Goal: Task Accomplishment & Management: Complete application form

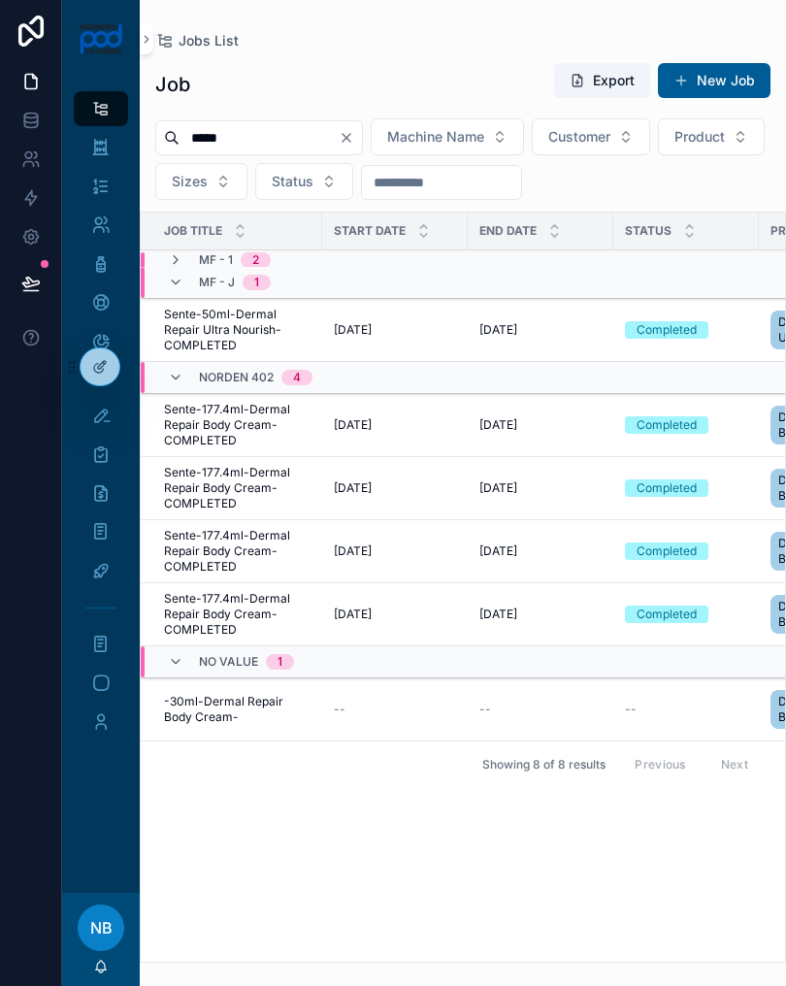
type input "*****"
click at [42, 603] on div at bounding box center [31, 493] width 62 height 986
click at [103, 417] on icon "scrollable content" at bounding box center [100, 415] width 19 height 19
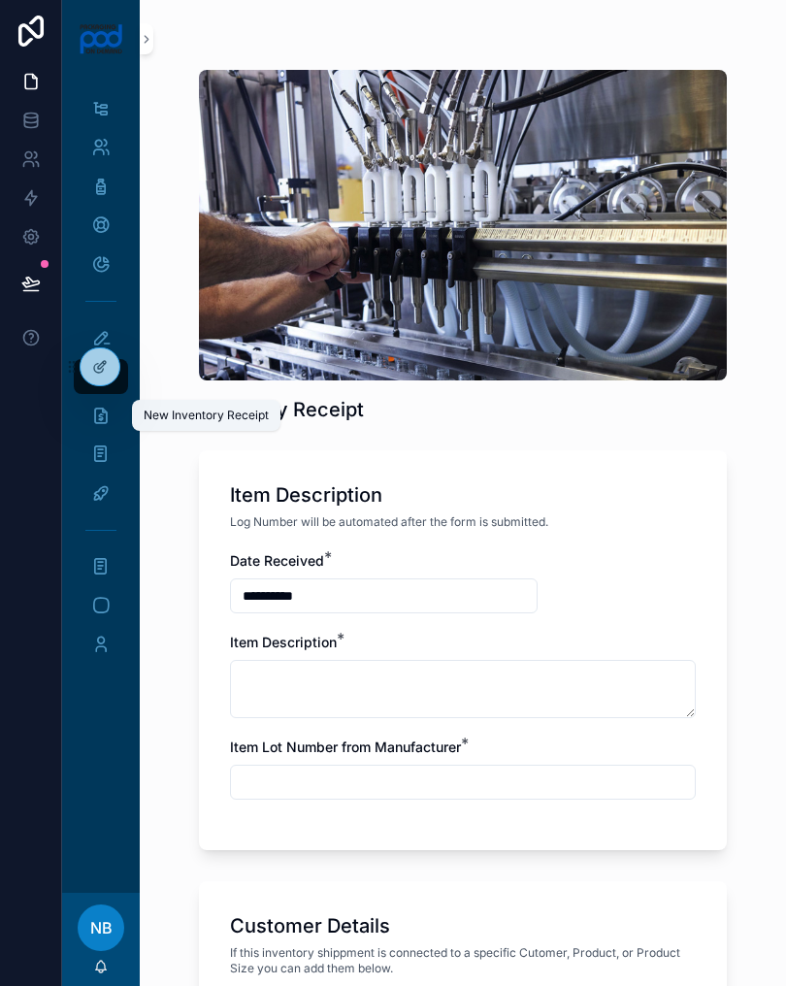
click at [110, 334] on icon "scrollable content" at bounding box center [100, 337] width 19 height 19
click at [111, 329] on div "New Inventory Receipt" at bounding box center [100, 337] width 31 height 31
click at [102, 335] on icon "scrollable content" at bounding box center [100, 337] width 19 height 19
click at [168, 377] on div "Receiving Log" at bounding box center [183, 377] width 78 height 16
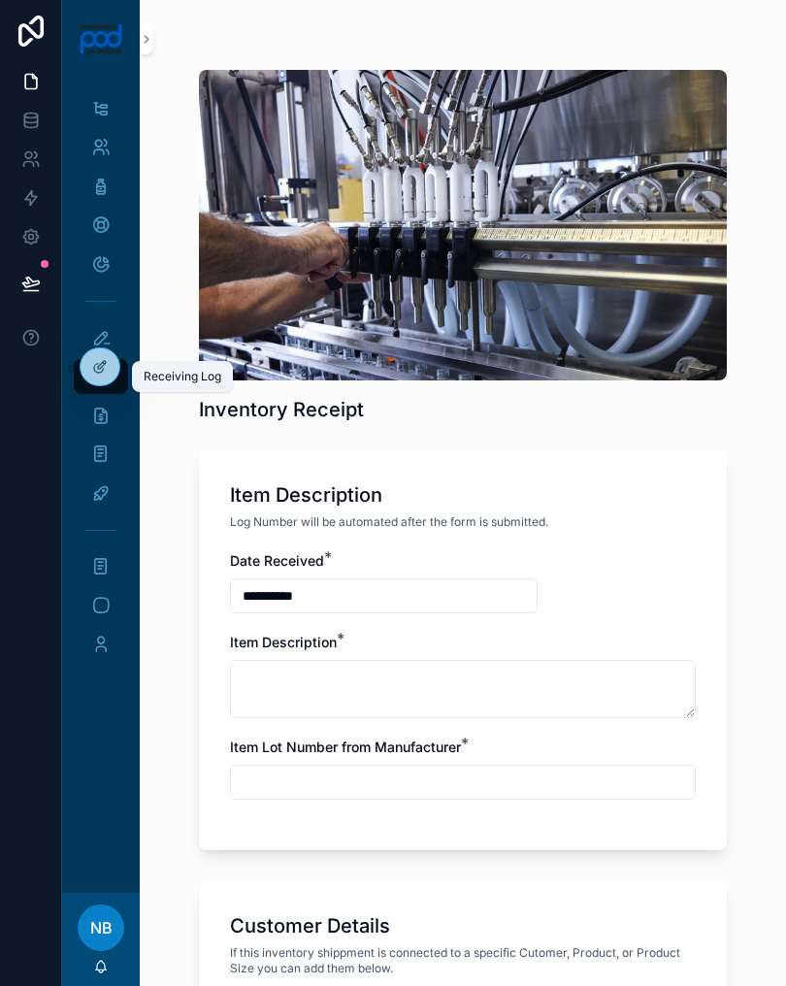
click at [126, 389] on link "Receiving Log" at bounding box center [101, 376] width 54 height 35
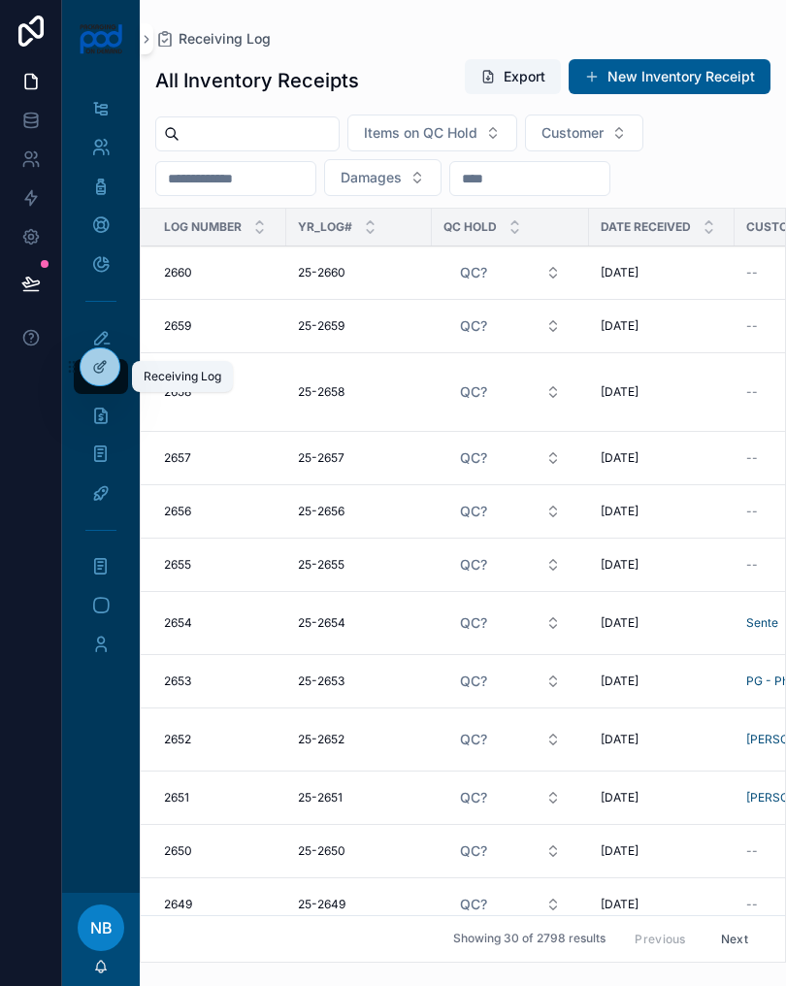
click at [278, 142] on input "scrollable content" at bounding box center [259, 133] width 159 height 27
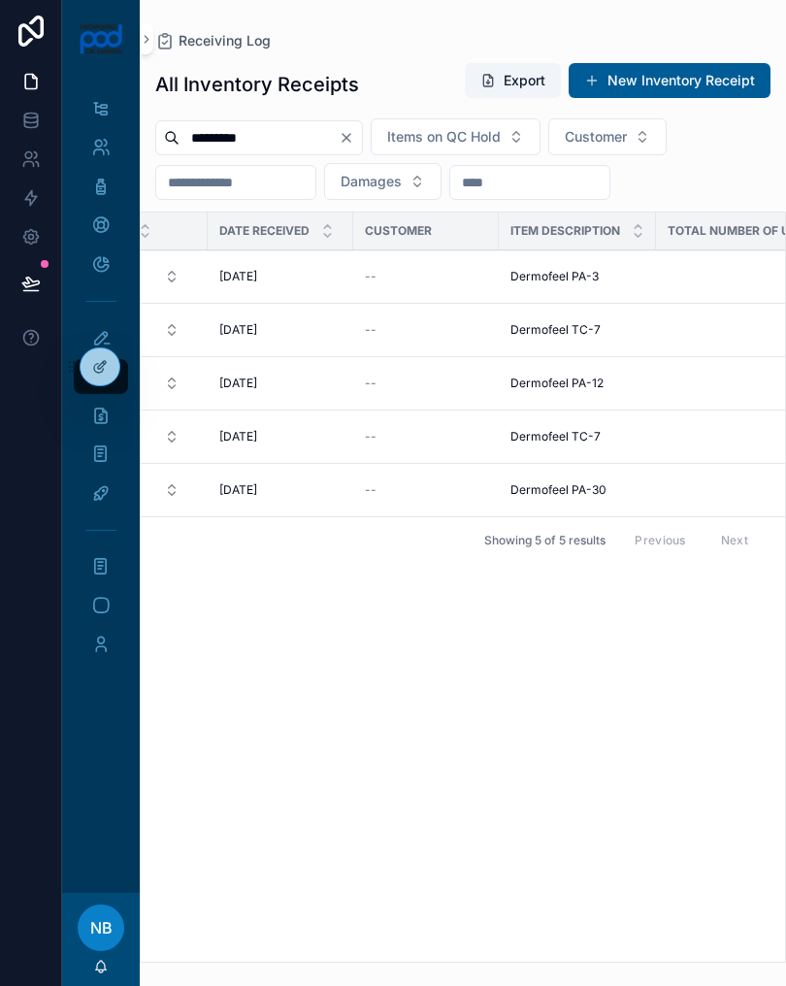
scroll to position [0, 369]
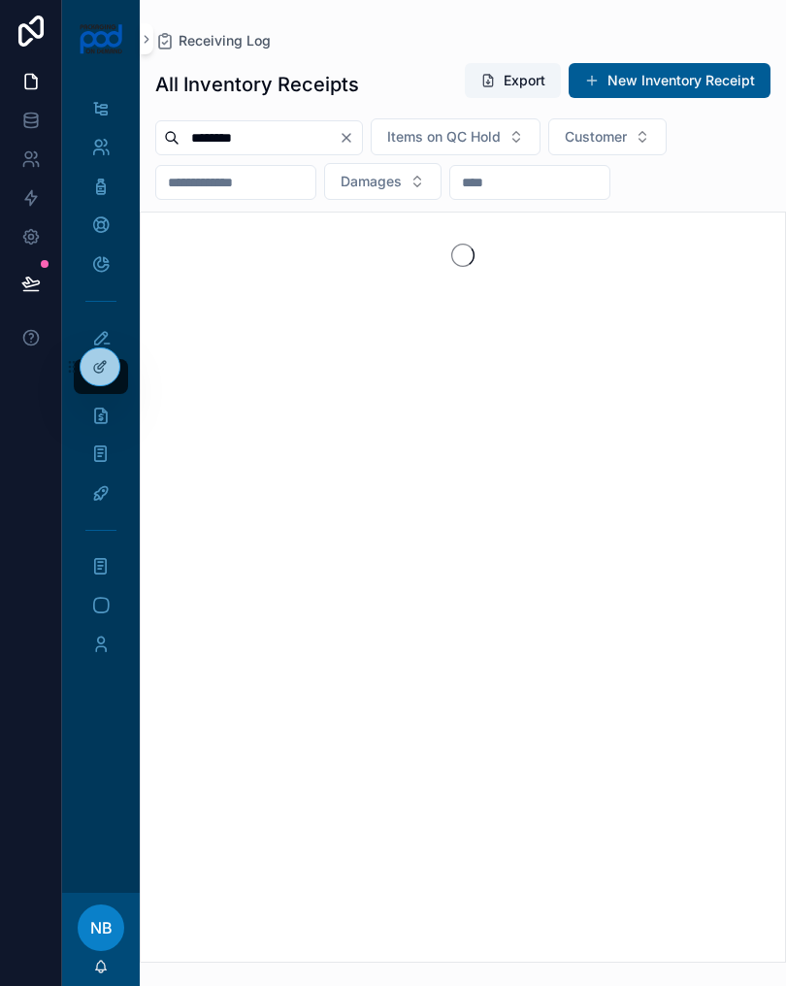
type input "*********"
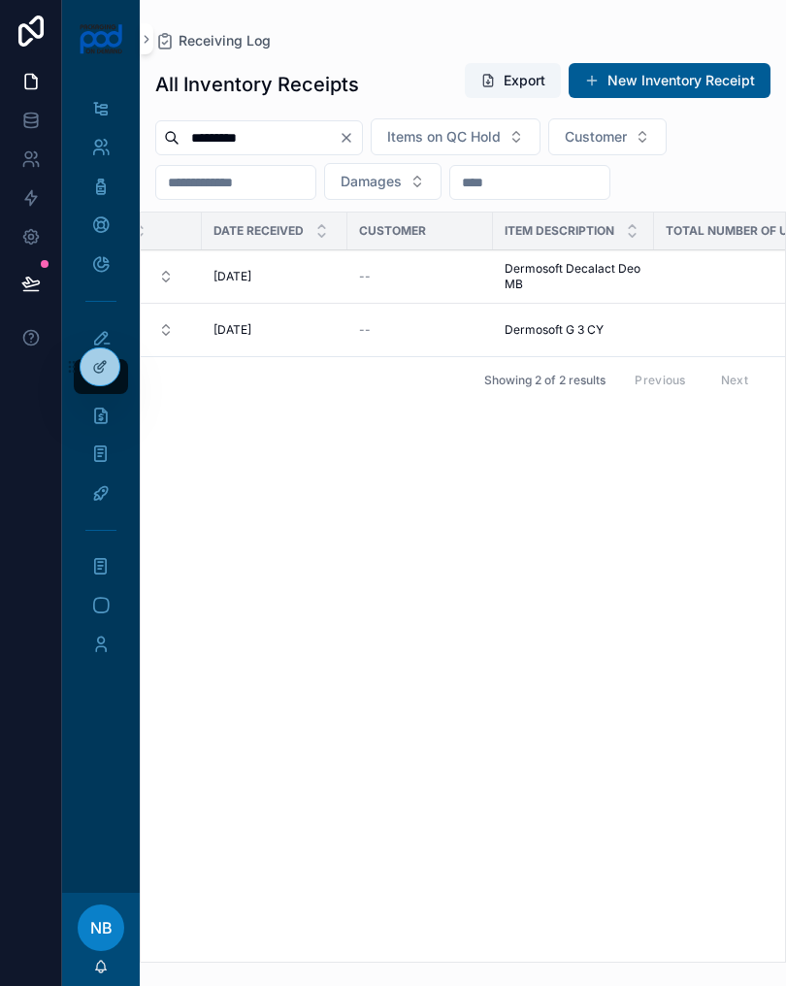
scroll to position [0, 377]
click at [574, 336] on span "Dermosoft G 3 CY" at bounding box center [552, 330] width 99 height 16
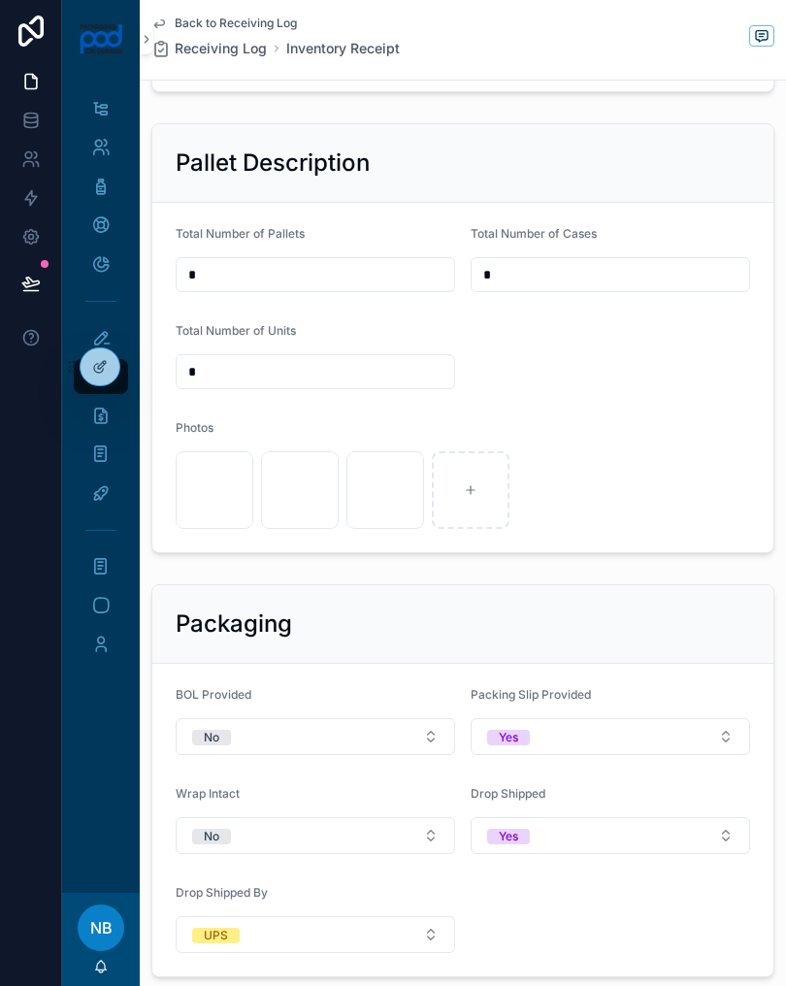
scroll to position [569, 0]
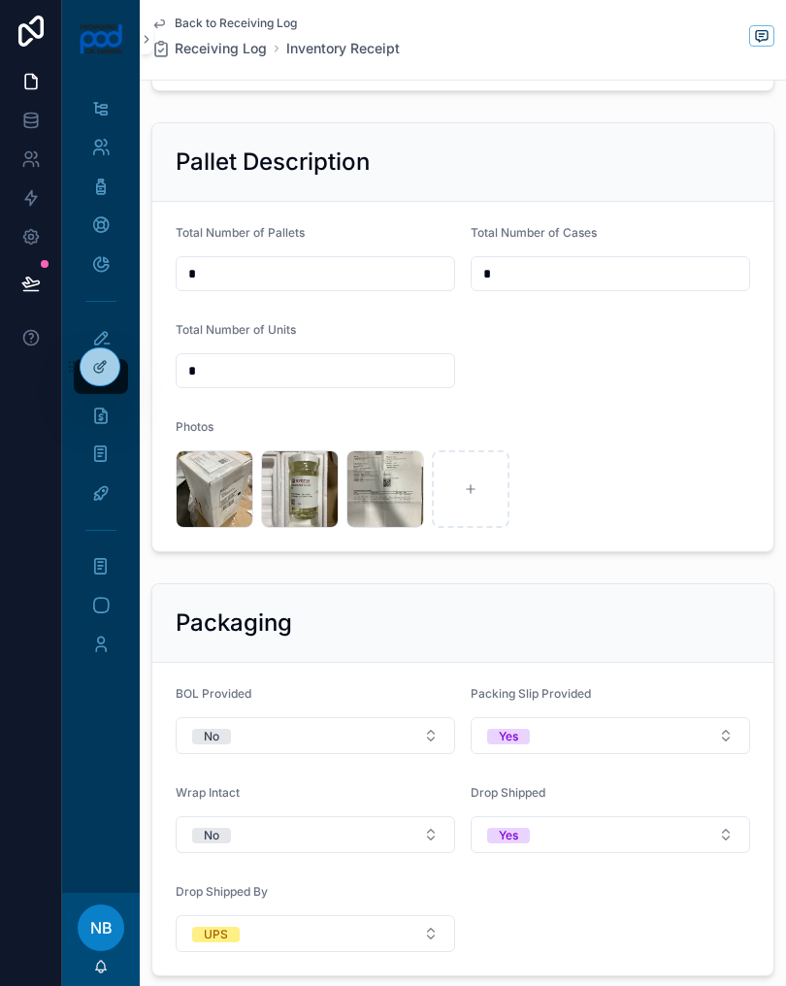
click at [296, 492] on div "image .jpg" at bounding box center [300, 489] width 78 height 78
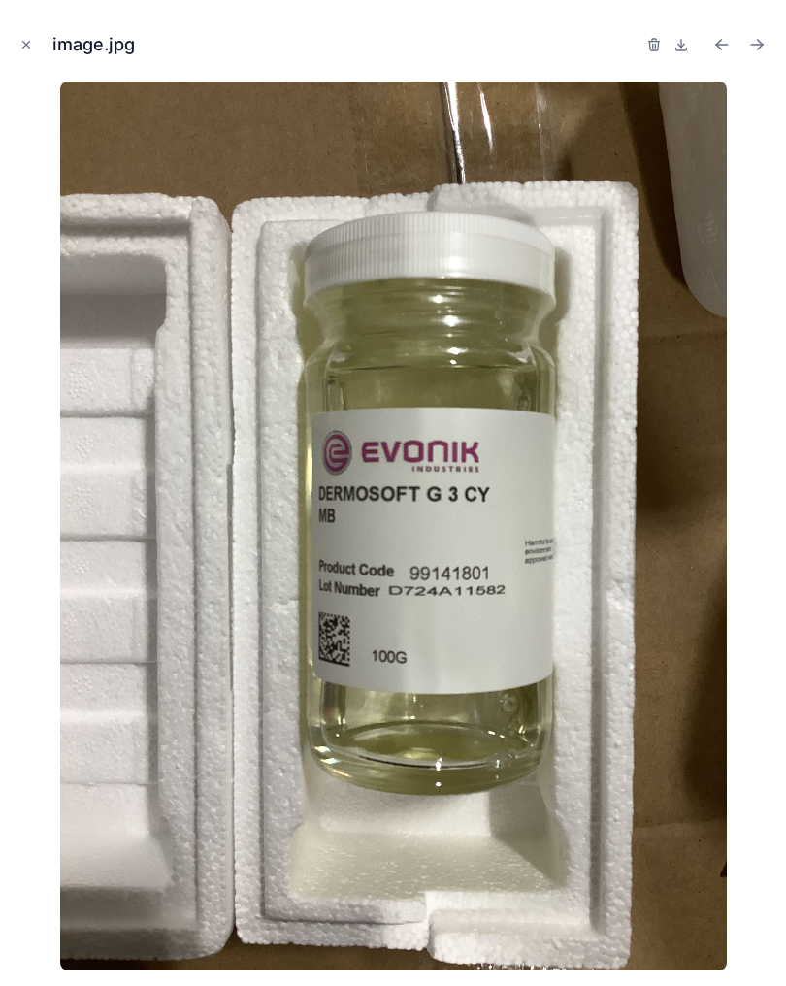
click at [19, 64] on div "image.jpg" at bounding box center [393, 45] width 755 height 58
click at [30, 52] on button "Close modal" at bounding box center [26, 44] width 21 height 21
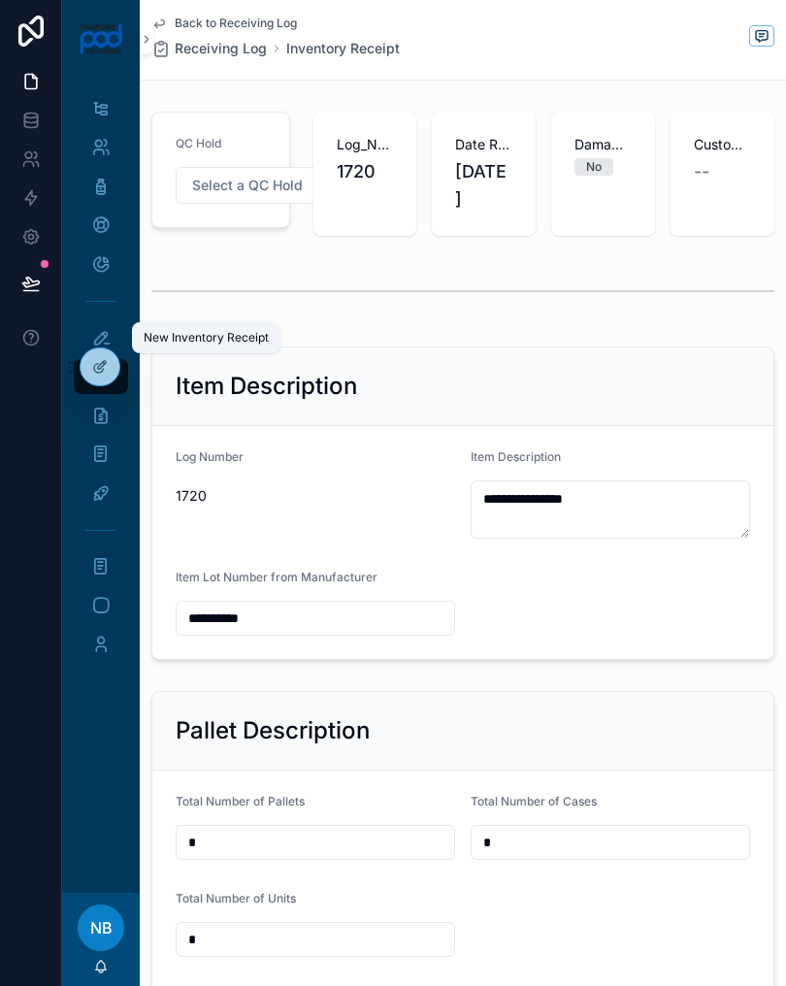
click at [105, 342] on icon "scrollable content" at bounding box center [100, 337] width 19 height 19
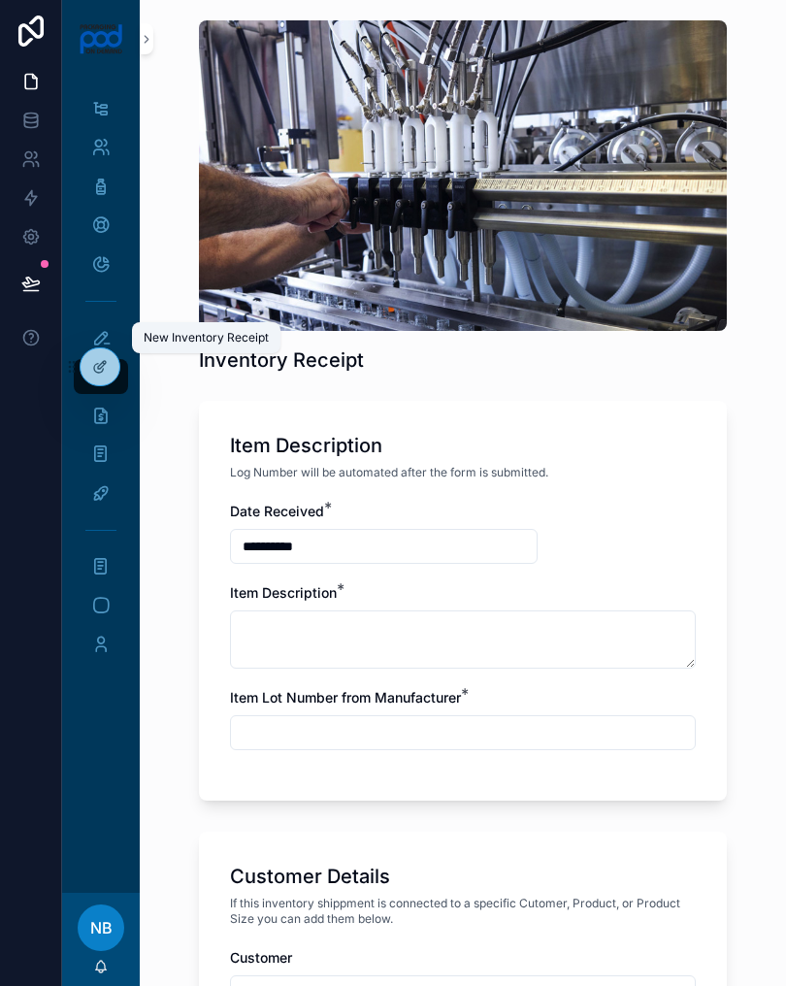
scroll to position [42, 0]
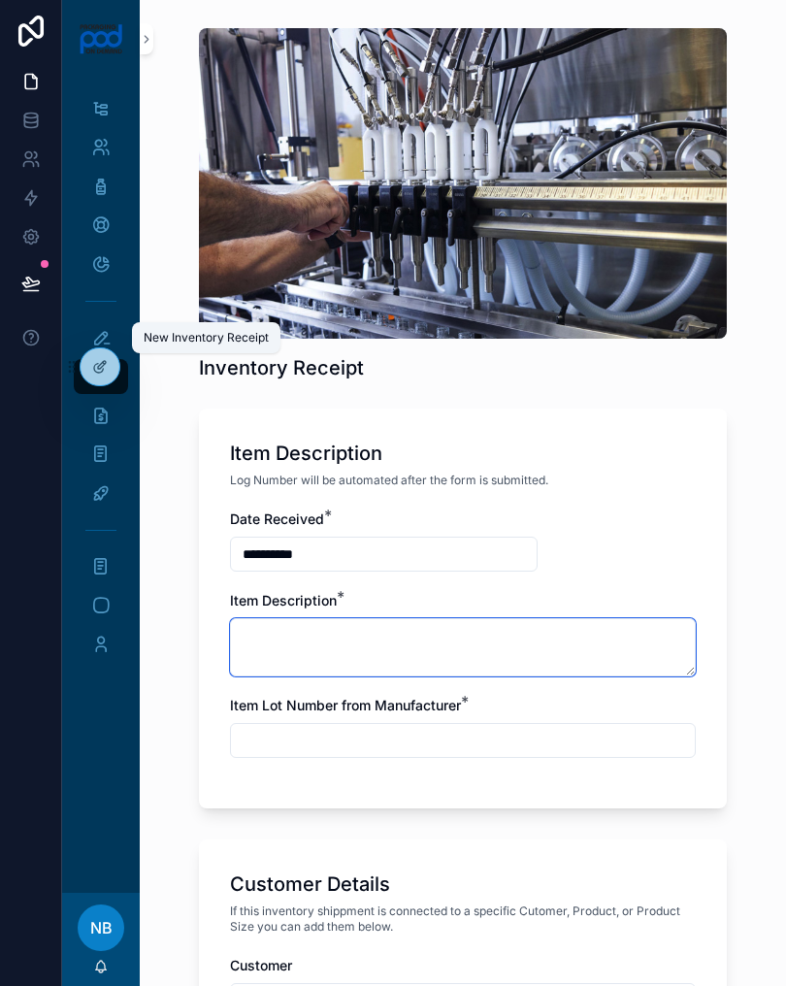
click at [481, 633] on textarea "scrollable content" at bounding box center [463, 647] width 466 height 58
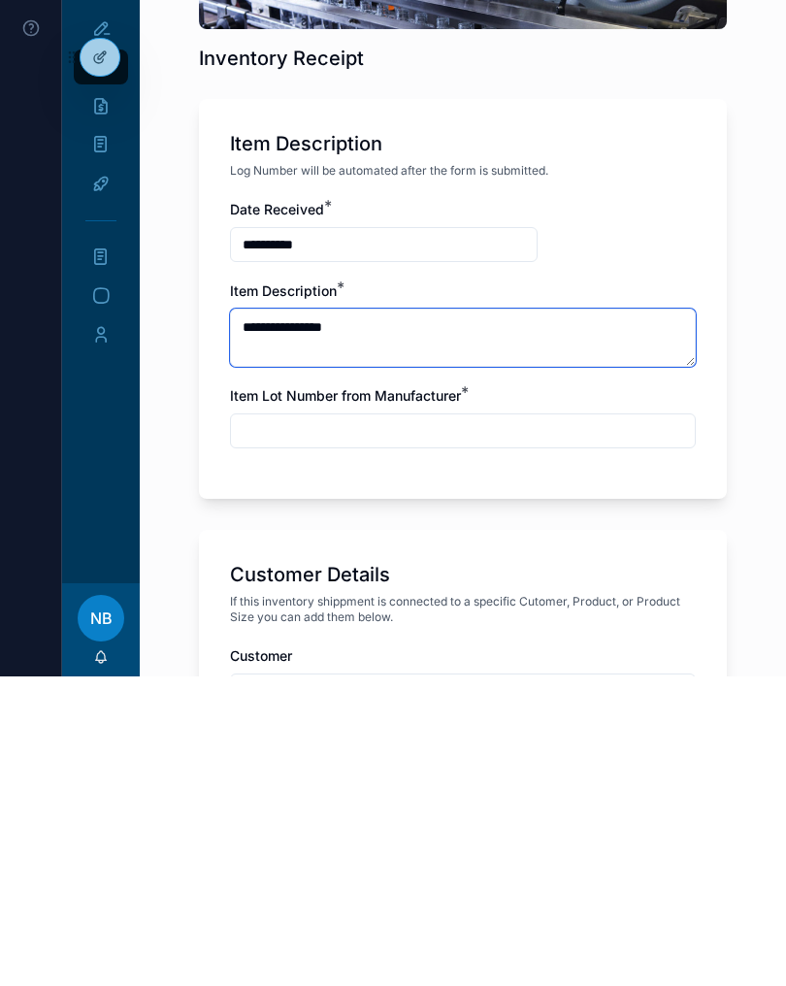
type textarea "**********"
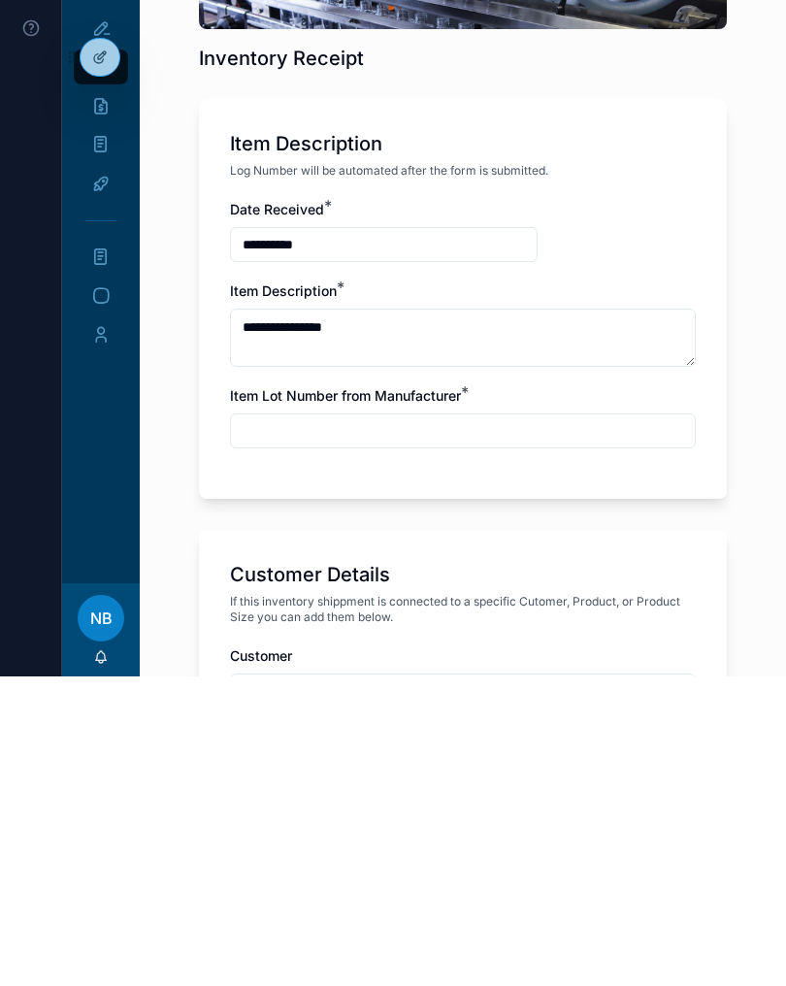
click at [495, 727] on input "scrollable content" at bounding box center [463, 740] width 464 height 27
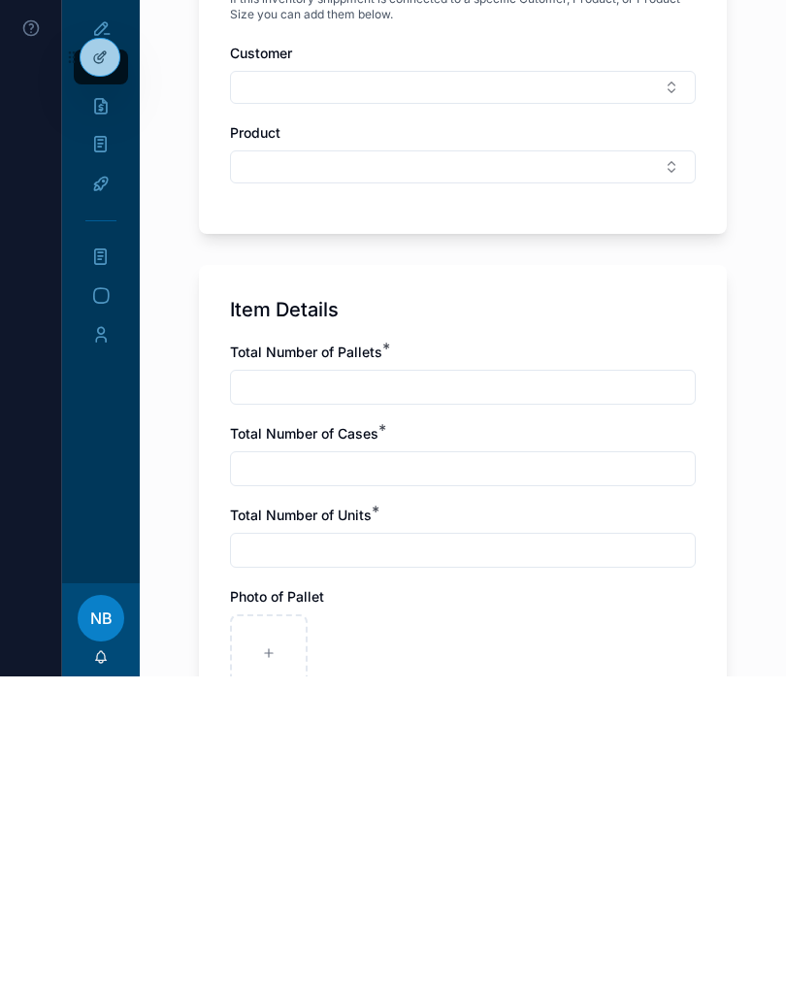
scroll to position [673, 0]
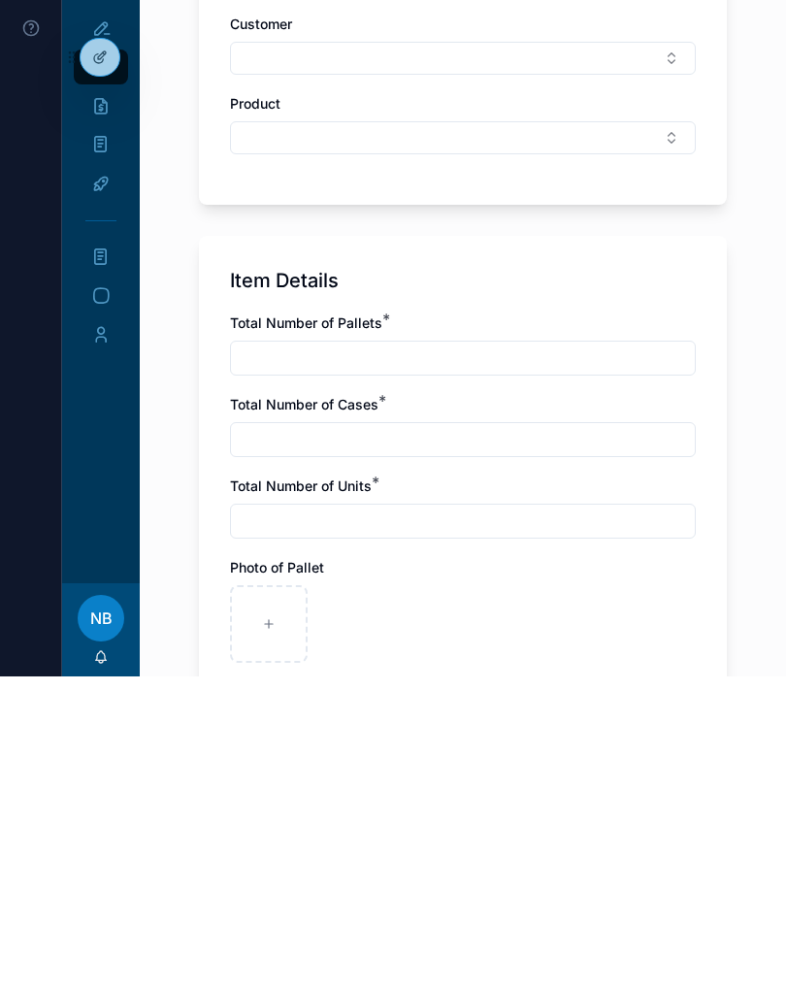
type input "**********"
click at [494, 654] on input "scrollable content" at bounding box center [463, 667] width 464 height 27
type input "*"
click at [376, 735] on input "scrollable content" at bounding box center [463, 748] width 464 height 27
type input "*"
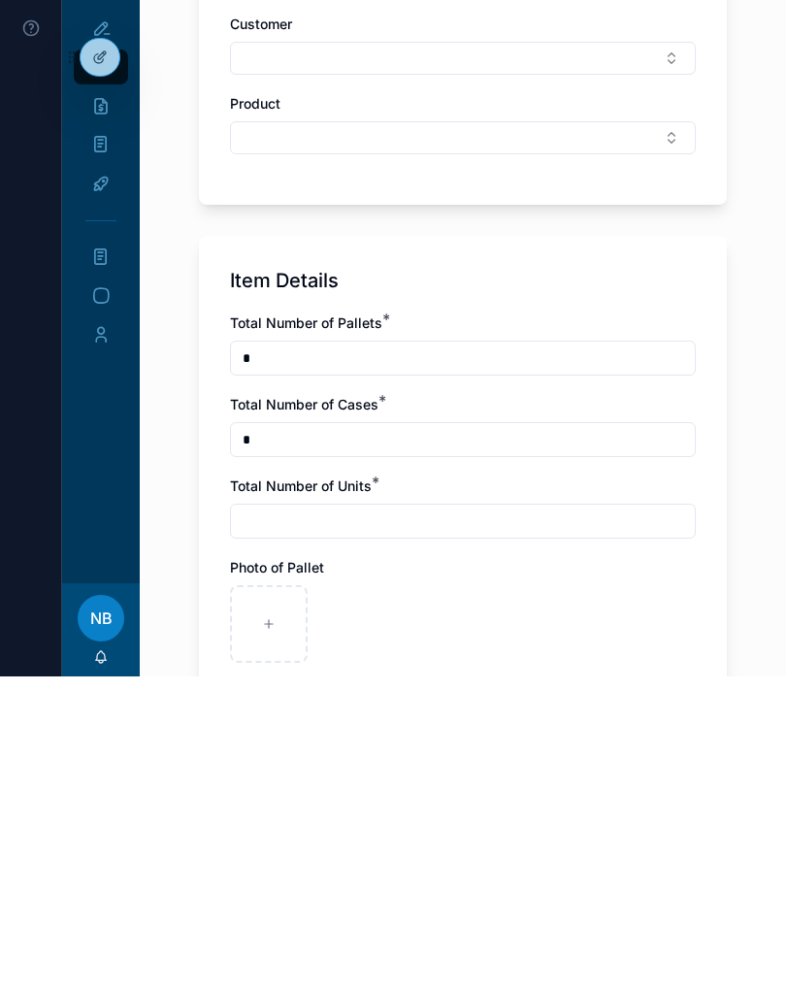
click at [325, 817] on input "scrollable content" at bounding box center [463, 830] width 464 height 27
type input "*"
click at [295, 895] on div "scrollable content" at bounding box center [269, 934] width 78 height 78
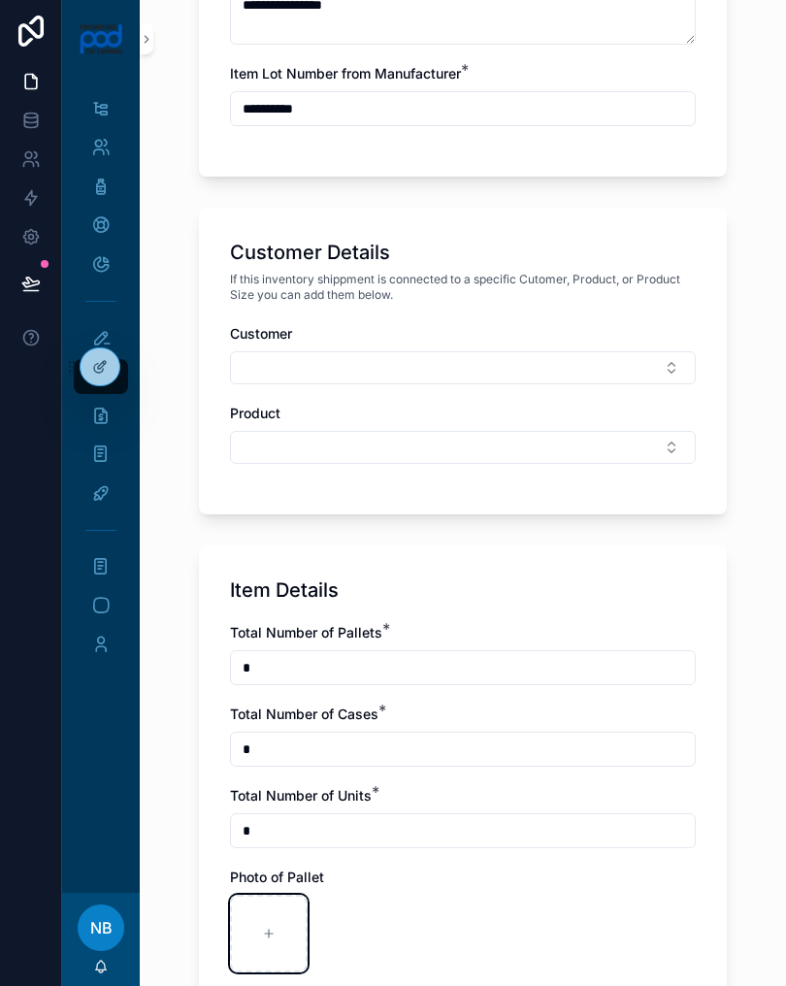
type input "**********"
click at [348, 930] on icon "scrollable content" at bounding box center [354, 934] width 14 height 14
type input "**********"
click at [456, 933] on div "scrollable content" at bounding box center [440, 934] width 78 height 78
click at [455, 928] on div "scrollable content" at bounding box center [440, 934] width 78 height 78
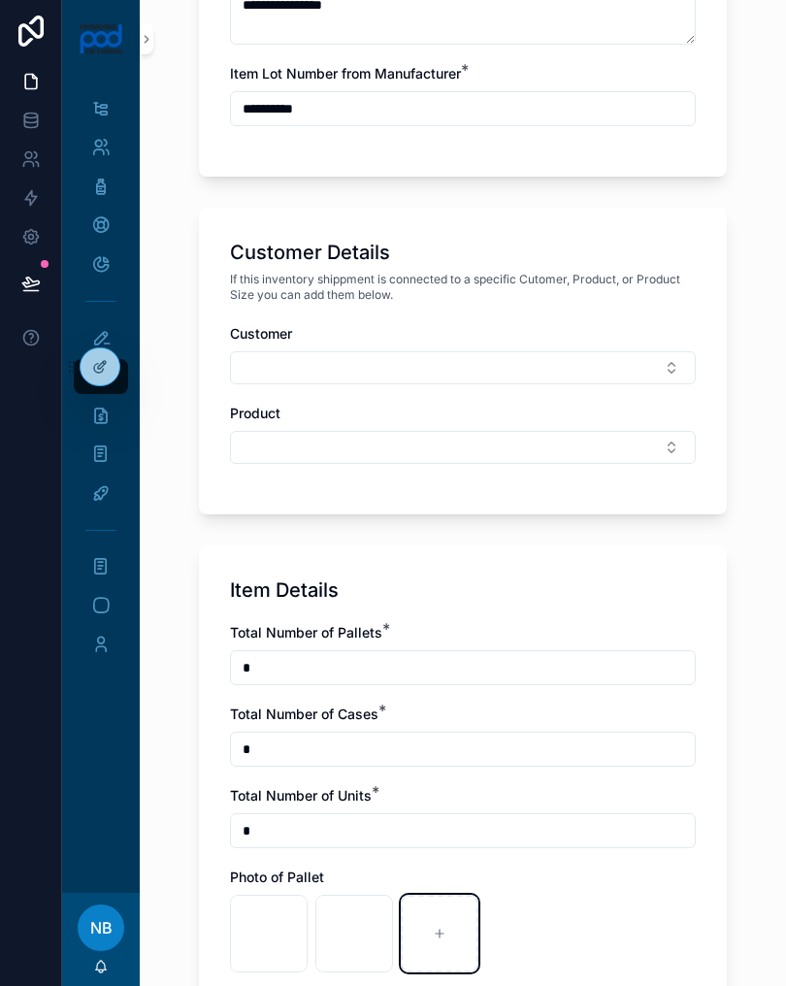
type input "**********"
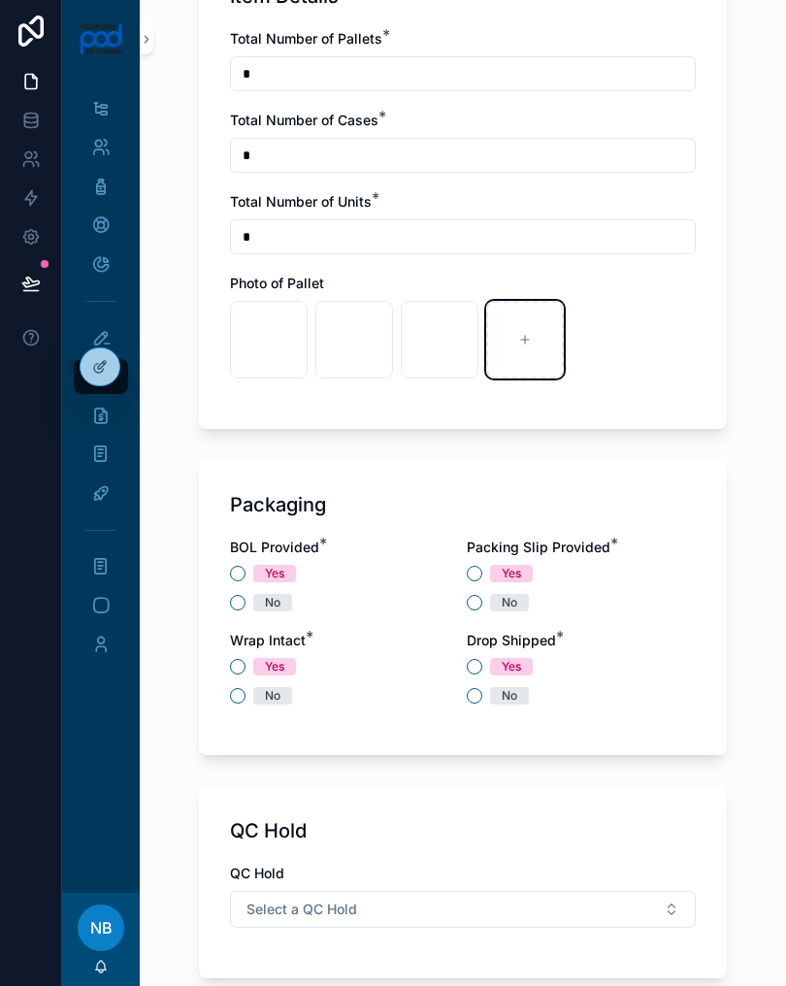
scroll to position [1267, 0]
click at [231, 609] on div "No" at bounding box center [344, 602] width 229 height 17
click at [237, 602] on button "No" at bounding box center [238, 603] width 16 height 16
click at [478, 569] on button "Yes" at bounding box center [475, 574] width 16 height 16
click at [234, 666] on button "Yes" at bounding box center [238, 667] width 16 height 16
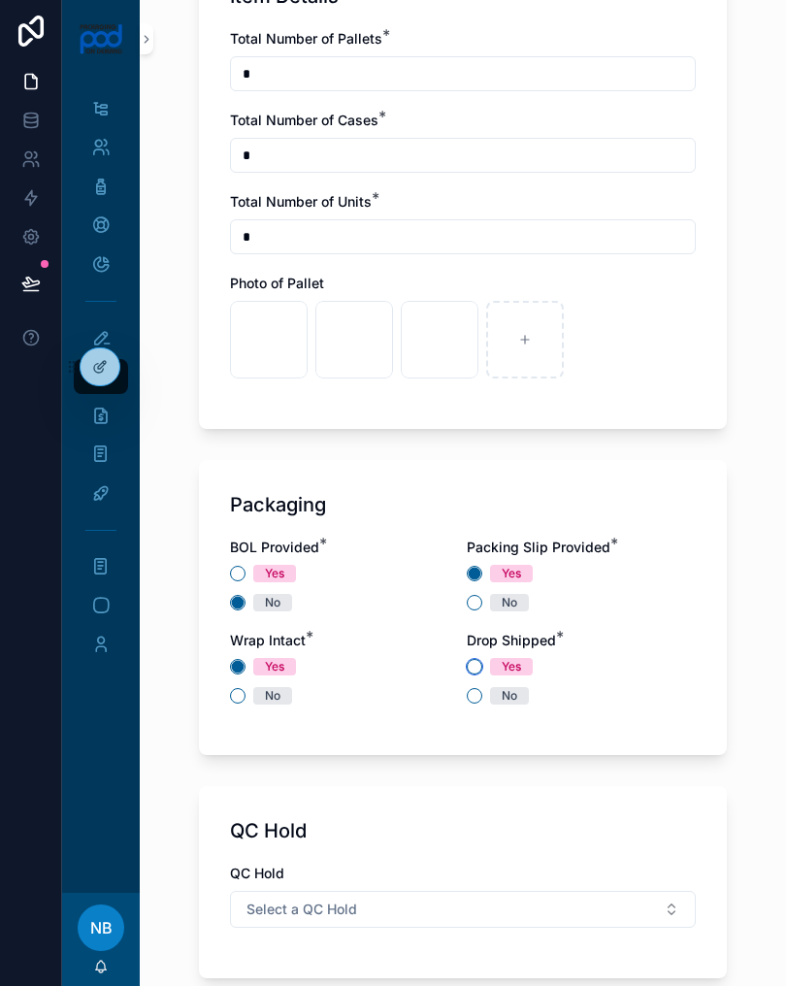
click at [480, 669] on button "Yes" at bounding box center [475, 667] width 16 height 16
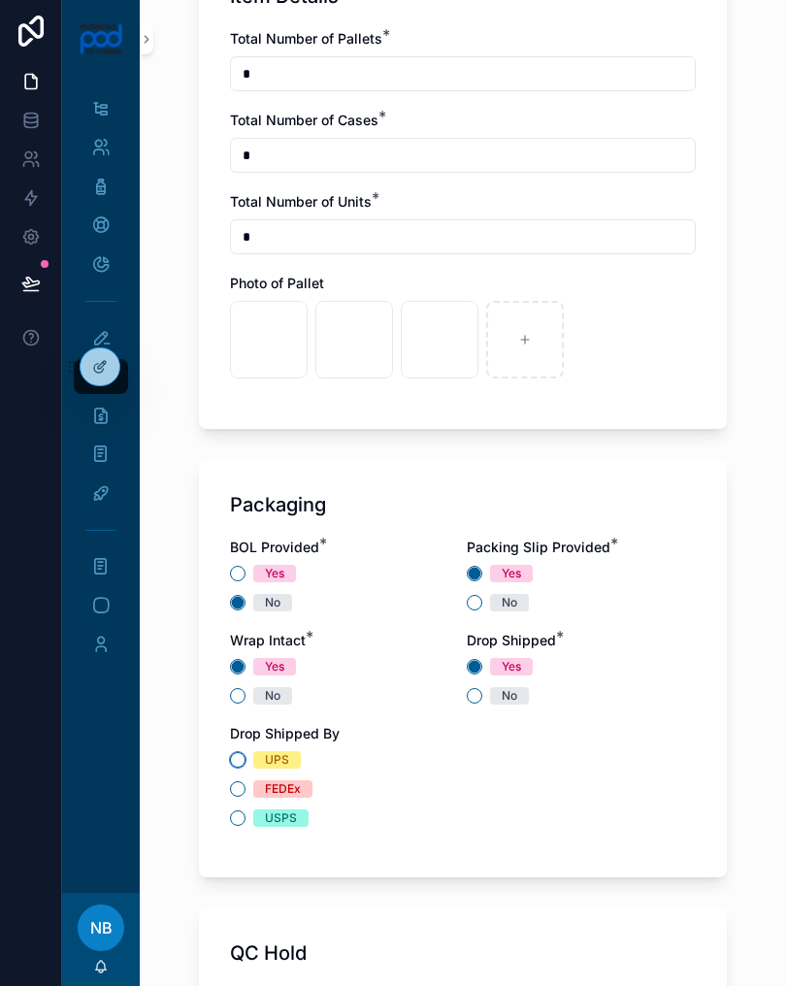
click at [232, 759] on button "UPS" at bounding box center [238, 760] width 16 height 16
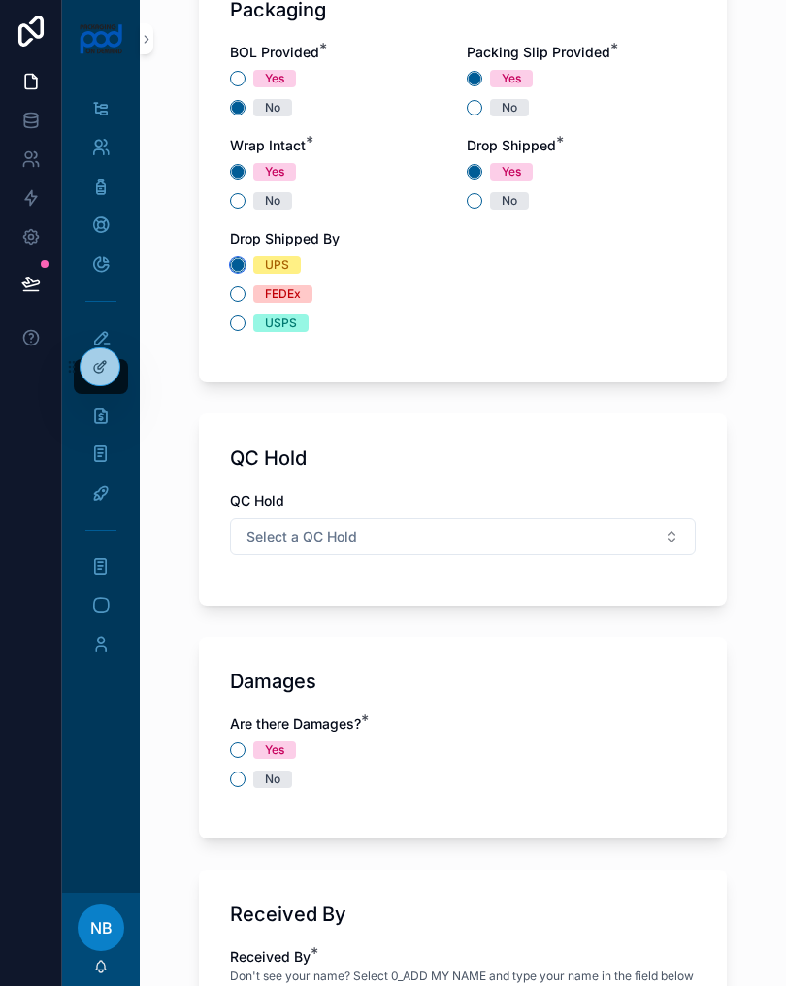
scroll to position [1766, 0]
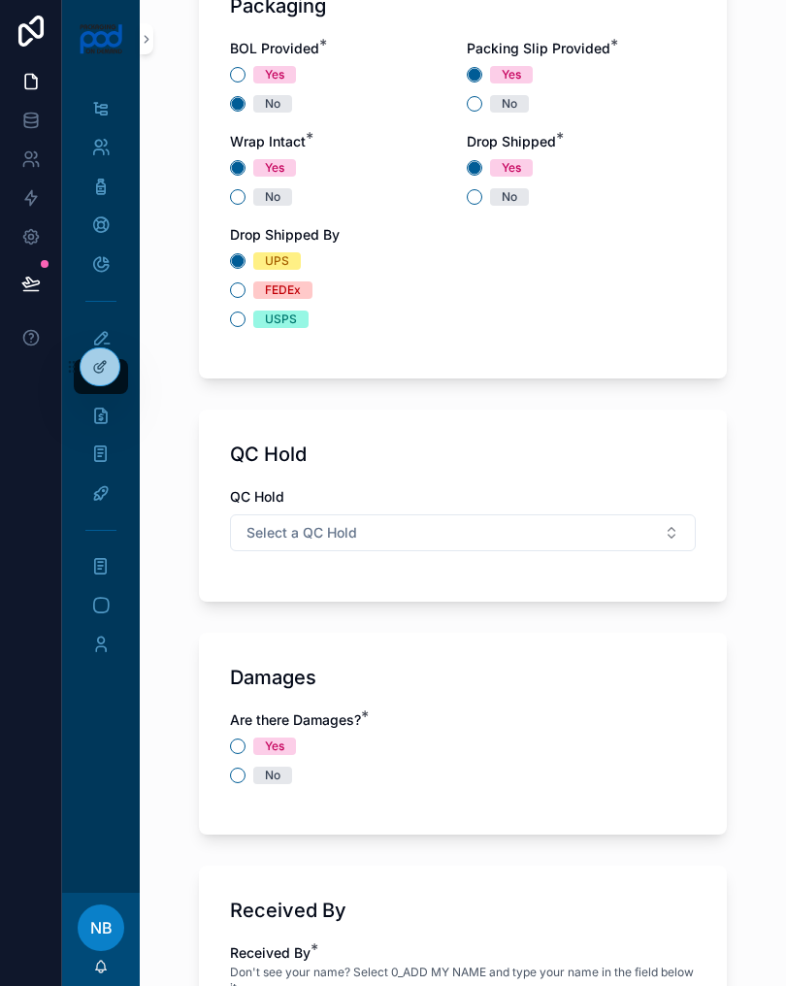
click at [479, 536] on button "Select a QC Hold" at bounding box center [463, 532] width 466 height 37
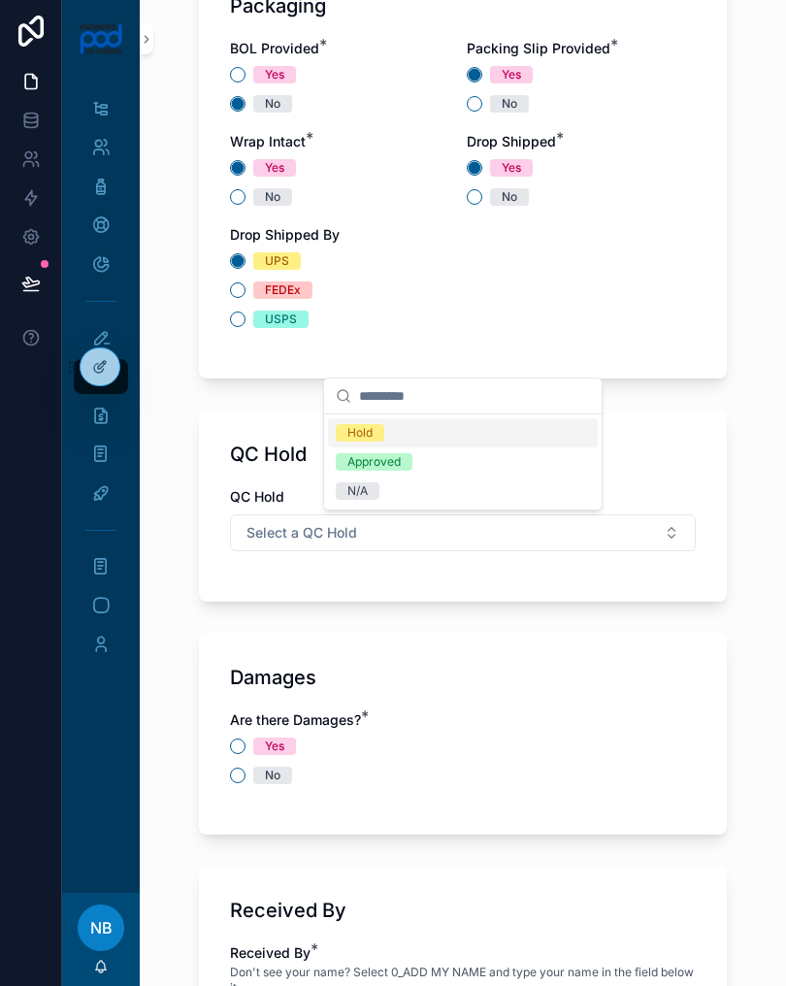
click at [384, 495] on div "N/A" at bounding box center [463, 490] width 270 height 29
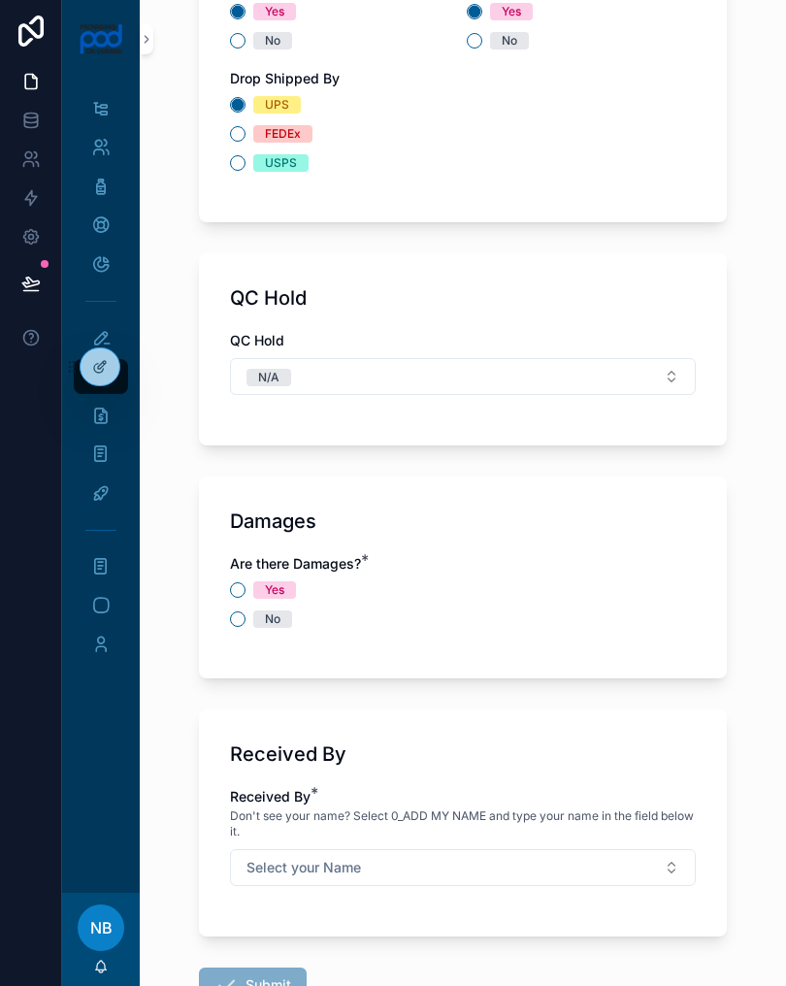
scroll to position [1923, 0]
click at [234, 619] on button "No" at bounding box center [238, 618] width 16 height 16
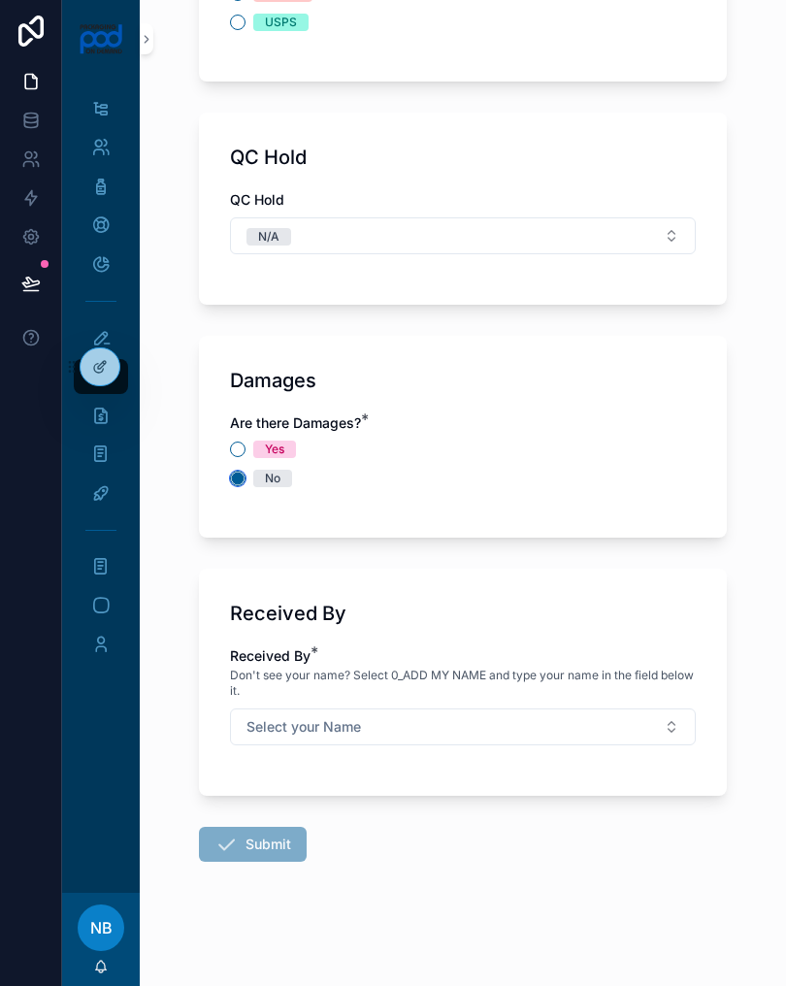
scroll to position [2063, 0]
click at [466, 730] on button "Select your Name" at bounding box center [463, 726] width 466 height 37
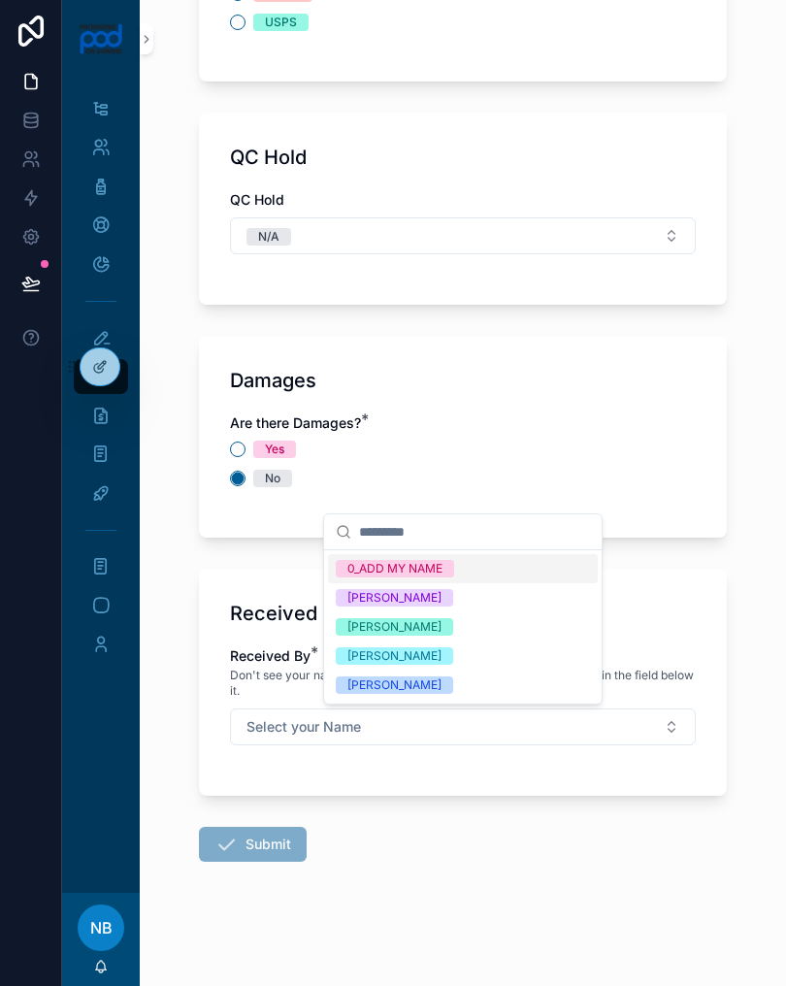
click at [441, 626] on div "[PERSON_NAME]" at bounding box center [394, 626] width 94 height 17
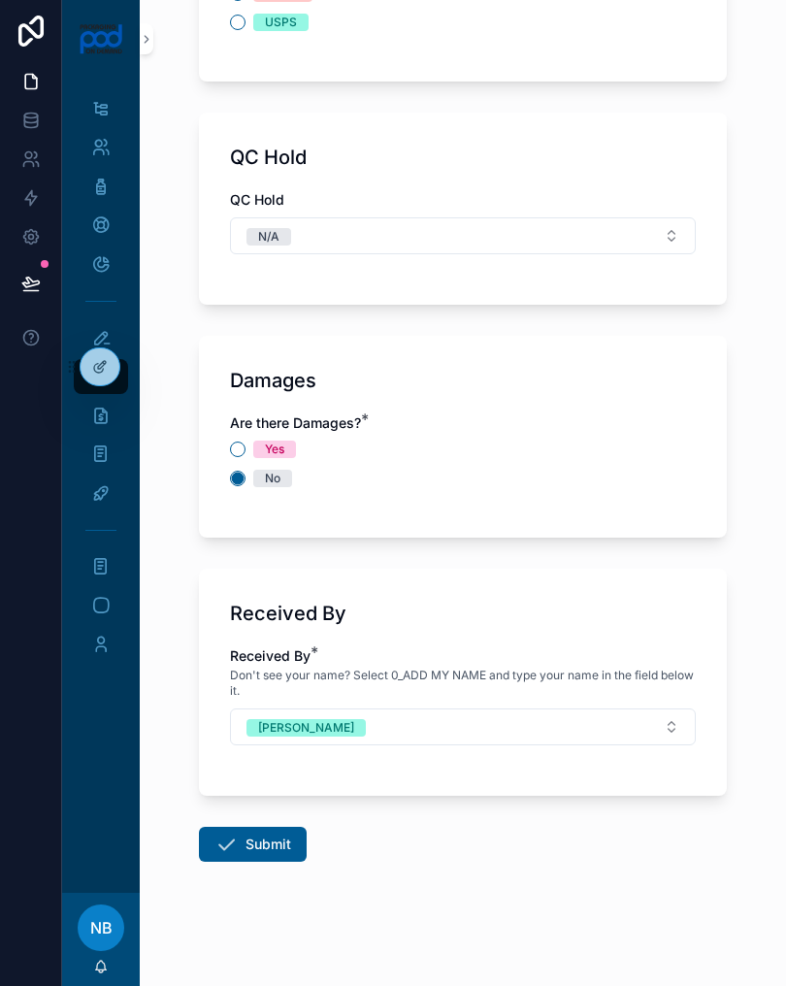
click at [275, 847] on button "Submit" at bounding box center [253, 844] width 108 height 35
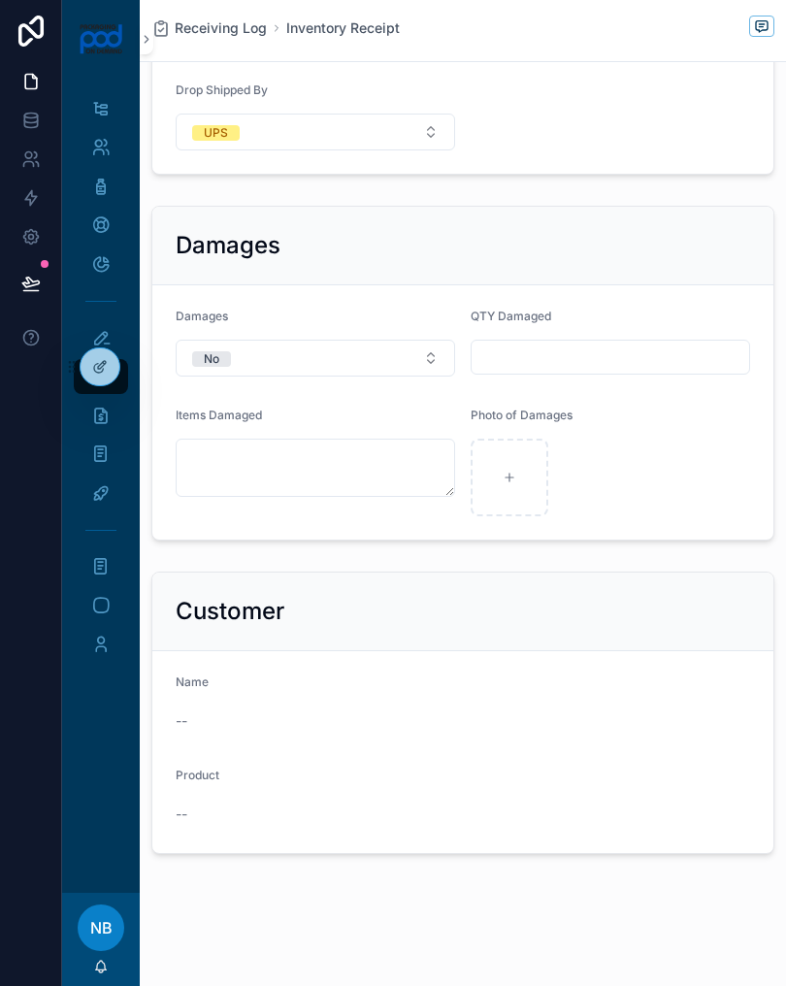
scroll to position [1352, 0]
